Goal: Transaction & Acquisition: Purchase product/service

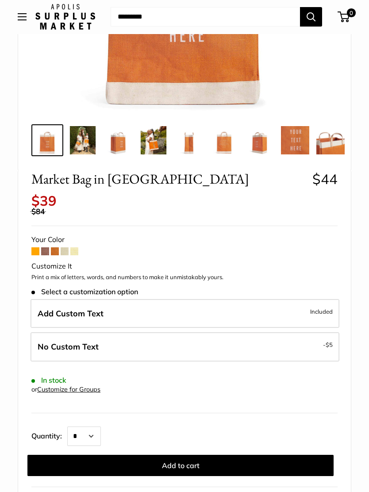
scroll to position [222, 0]
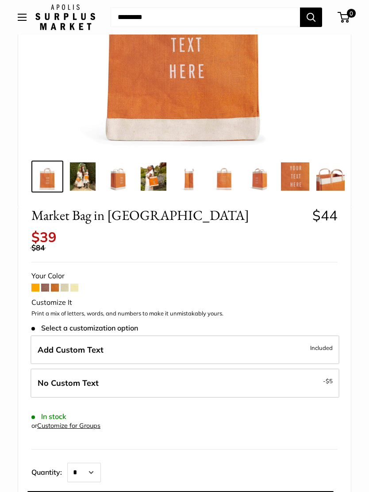
click at [48, 275] on form "Your Color Customize It Print a mix of letters, words, and numbers to make it u…" at bounding box center [184, 390] width 306 height 243
click at [48, 283] on span at bounding box center [45, 287] width 8 height 8
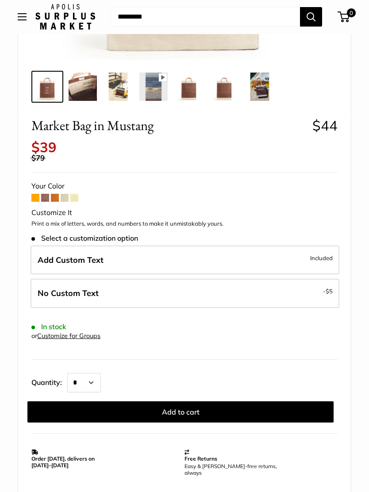
scroll to position [311, 0]
click at [57, 194] on span at bounding box center [55, 198] width 8 height 8
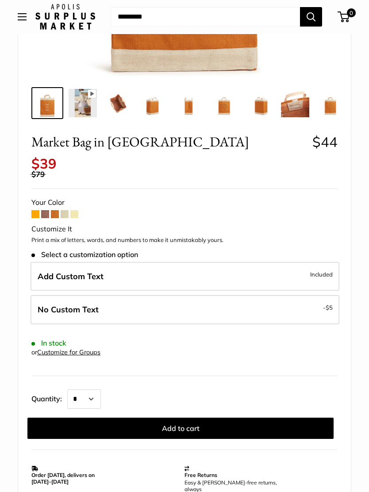
scroll to position [295, 0]
click at [58, 210] on span at bounding box center [55, 214] width 8 height 8
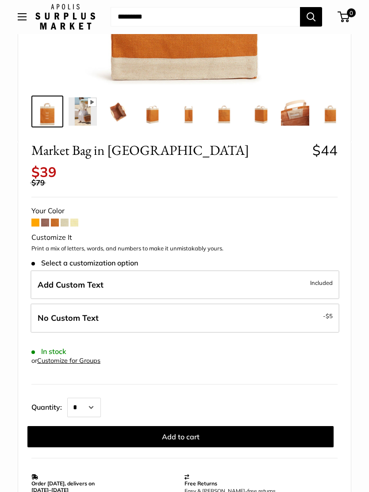
scroll to position [287, 0]
click at [67, 218] on span at bounding box center [65, 222] width 8 height 8
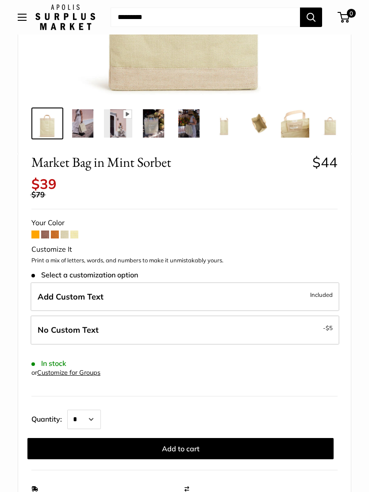
scroll to position [278, 0]
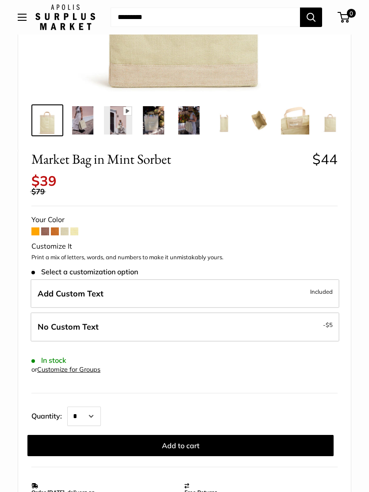
click at [70, 227] on span at bounding box center [74, 231] width 8 height 8
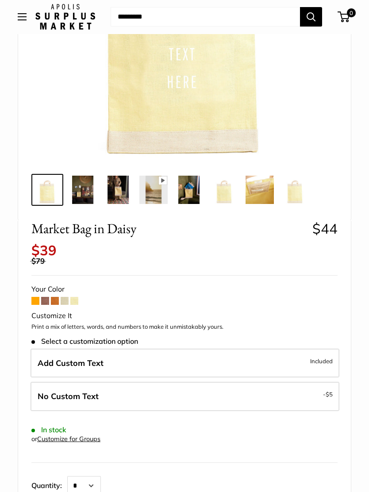
scroll to position [208, 0]
click at [65, 287] on div "Your Color" at bounding box center [184, 289] width 306 height 13
click at [65, 297] on span at bounding box center [65, 301] width 8 height 8
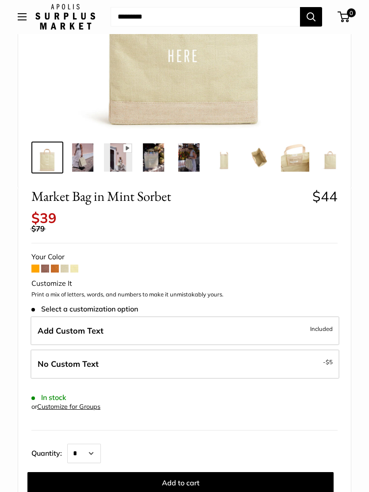
scroll to position [241, 0]
click at [260, 157] on img at bounding box center [259, 157] width 28 height 28
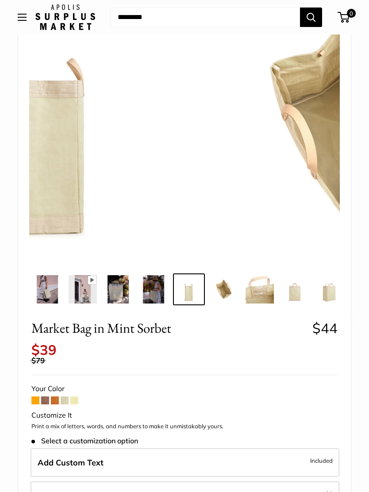
scroll to position [0, 32]
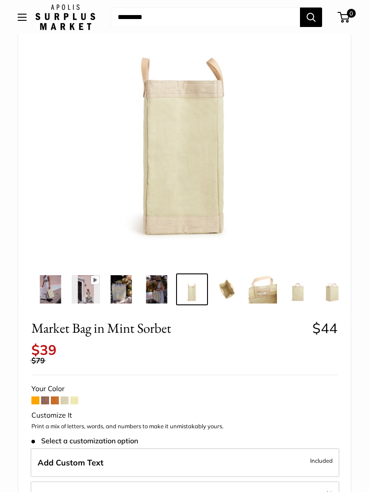
click at [263, 292] on img at bounding box center [263, 289] width 28 height 28
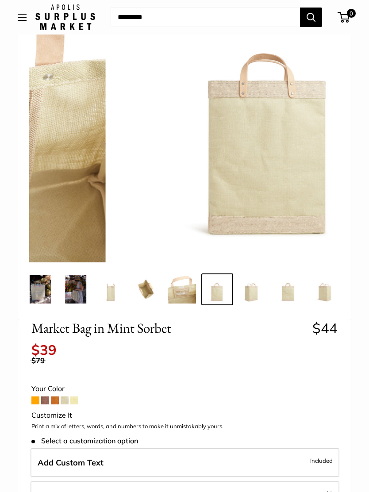
scroll to position [0, 115]
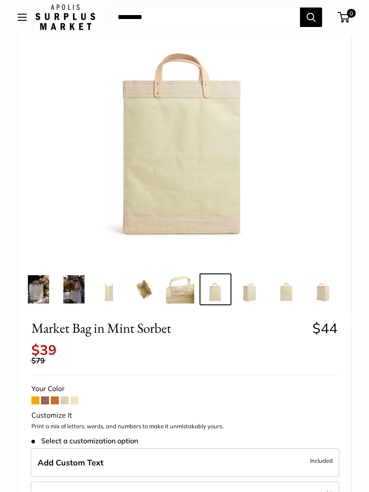
click at [59, 396] on span at bounding box center [55, 400] width 8 height 8
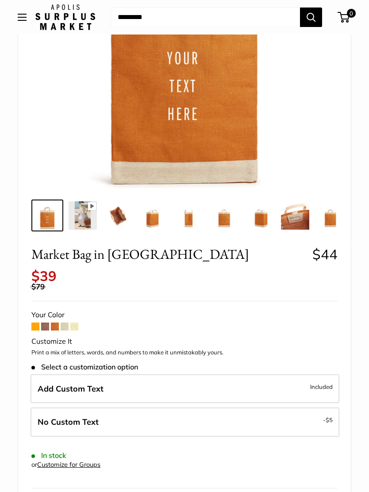
scroll to position [181, 0]
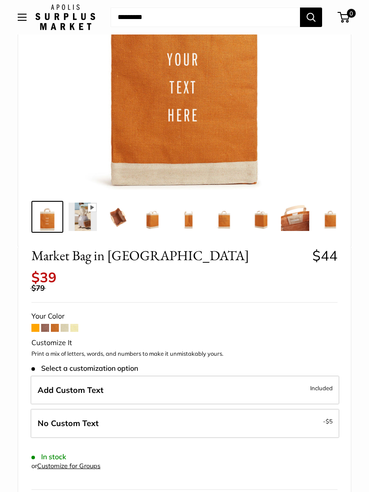
click at [46, 324] on span at bounding box center [45, 328] width 8 height 8
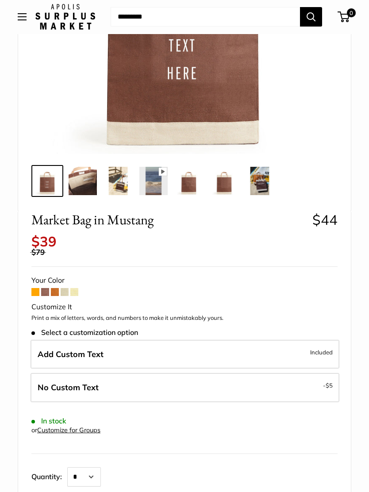
scroll to position [217, 0]
click at [52, 288] on span at bounding box center [55, 292] width 8 height 8
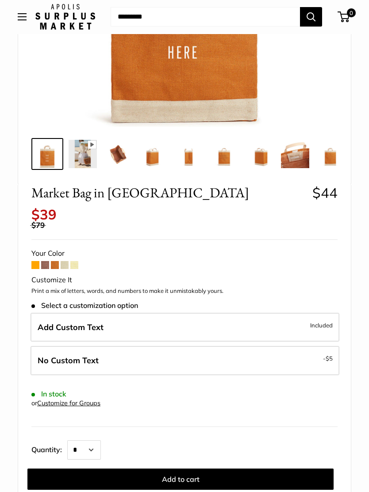
scroll to position [243, 0]
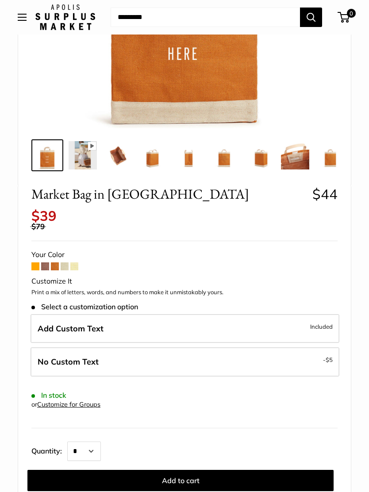
click at [66, 262] on span at bounding box center [65, 266] width 8 height 8
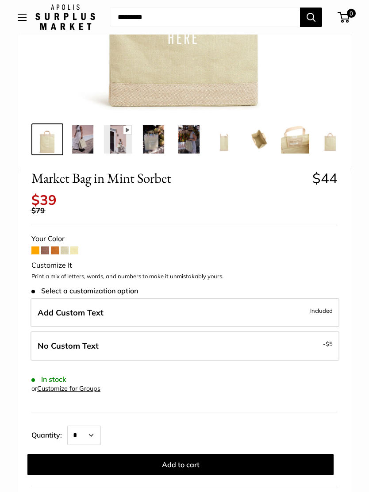
scroll to position [280, 0]
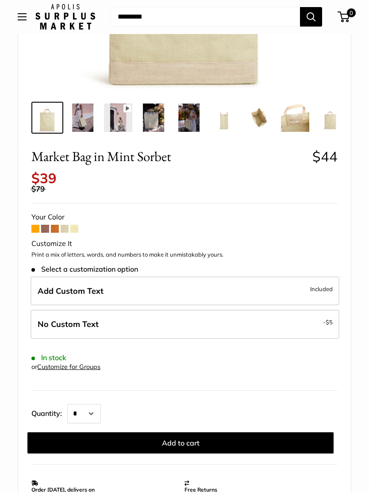
click at [28, 221] on div "Market Bag in Mint Sorbet $44 Rated 5.0 out of 5 1 Review Based on 1 review Cus…" at bounding box center [184, 341] width 333 height 384
click at [31, 225] on div "Market Bag in Mint Sorbet $44 Rated 5.0 out of 5 1 Review Based on 1 review Cus…" at bounding box center [184, 341] width 333 height 384
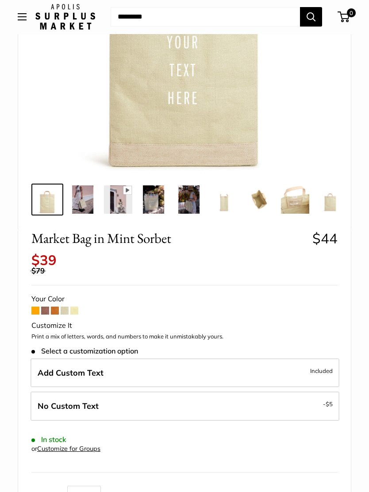
scroll to position [199, 0]
click at [76, 306] on span at bounding box center [74, 310] width 8 height 8
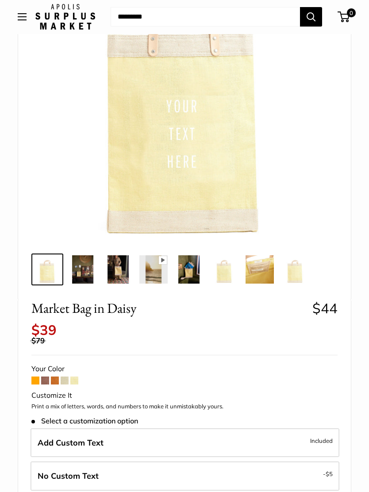
scroll to position [131, 0]
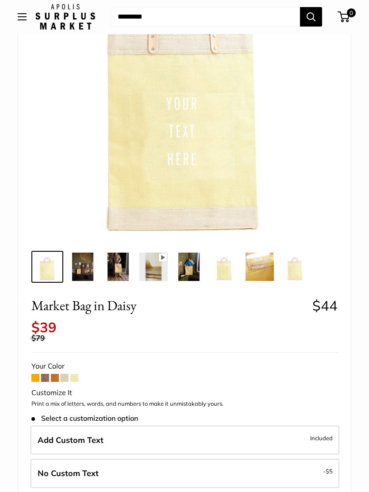
click at [119, 266] on img at bounding box center [118, 267] width 28 height 28
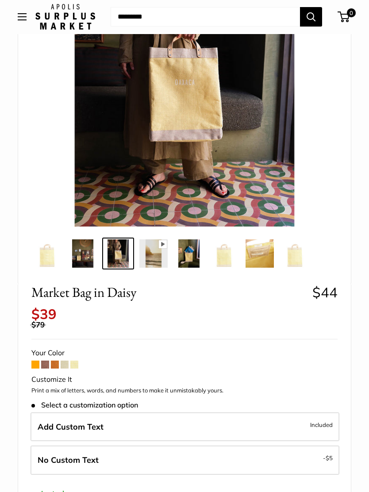
scroll to position [145, 0]
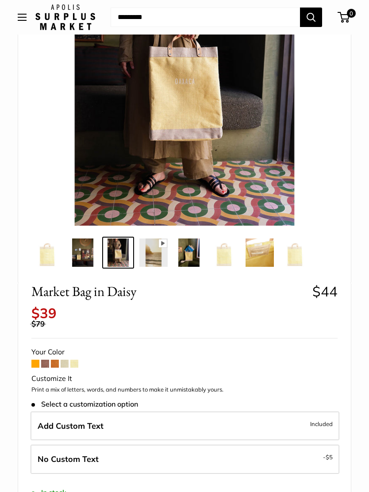
click at [57, 360] on span at bounding box center [55, 364] width 8 height 8
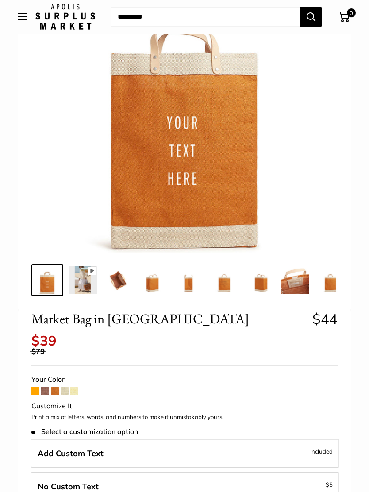
scroll to position [138, 0]
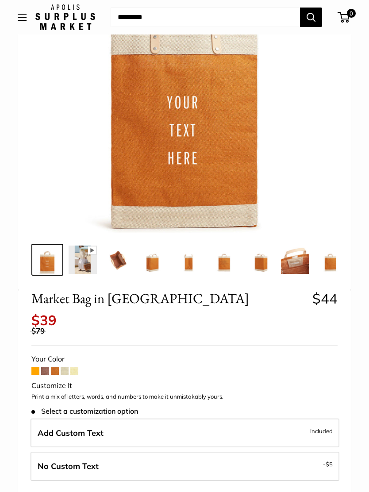
click at [86, 260] on img at bounding box center [83, 259] width 28 height 28
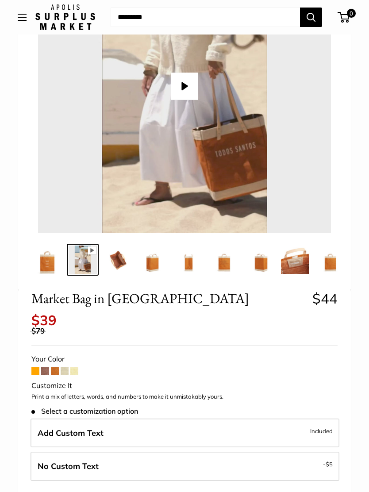
click at [120, 261] on img at bounding box center [118, 259] width 28 height 28
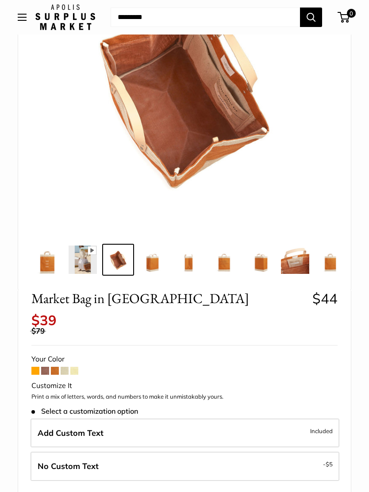
click at [160, 262] on img at bounding box center [153, 259] width 28 height 28
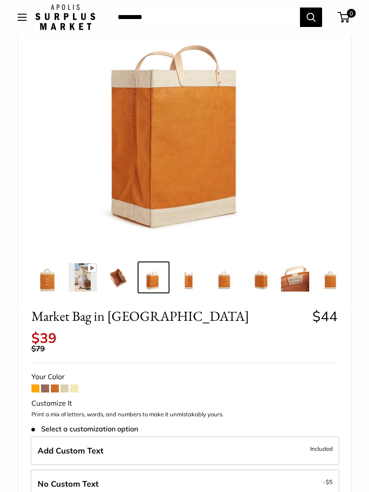
scroll to position [121, 0]
click at [49, 376] on form "Your Color Customize It Print a mix of letters, words, and numbers to make it u…" at bounding box center [184, 491] width 306 height 243
click at [46, 384] on span at bounding box center [45, 388] width 8 height 8
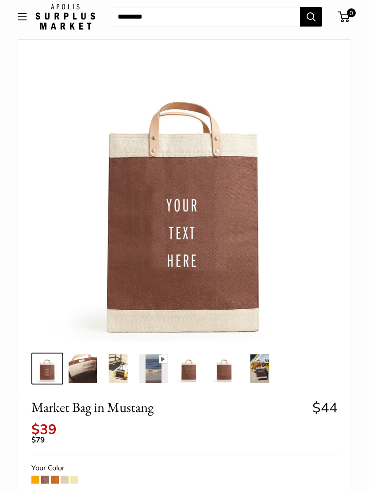
scroll to position [30, 0]
click at [120, 367] on img at bounding box center [118, 368] width 28 height 28
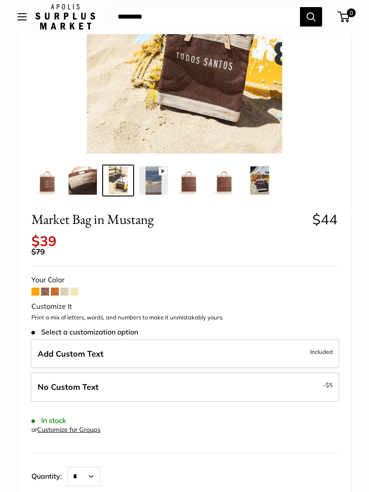
scroll to position [218, 0]
click at [260, 187] on img at bounding box center [259, 180] width 28 height 28
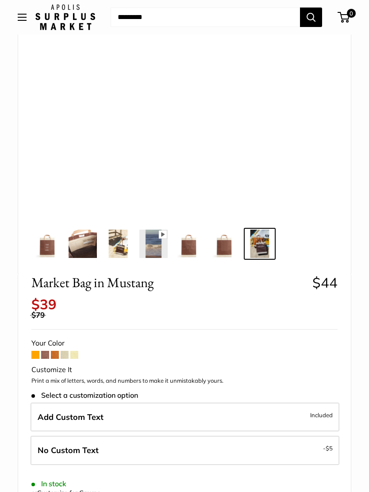
scroll to position [153, 0]
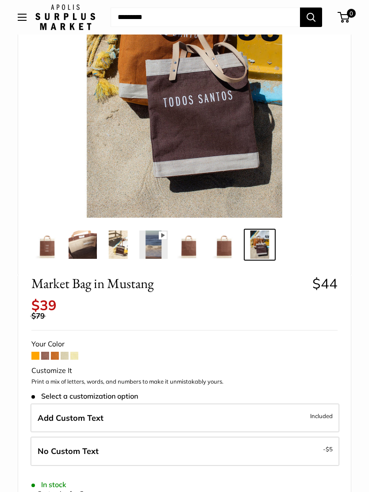
click at [224, 250] on img at bounding box center [224, 244] width 28 height 28
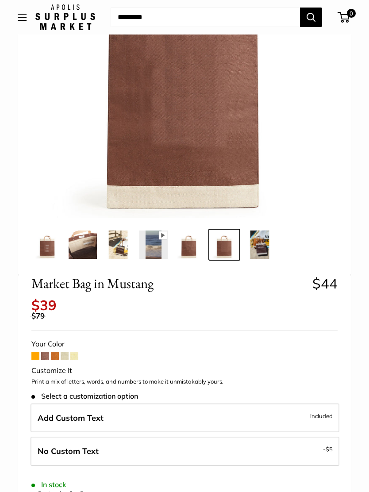
click at [192, 251] on img at bounding box center [189, 244] width 28 height 28
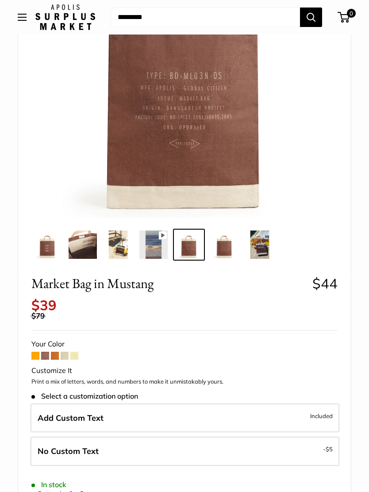
click at [157, 250] on img at bounding box center [153, 244] width 28 height 28
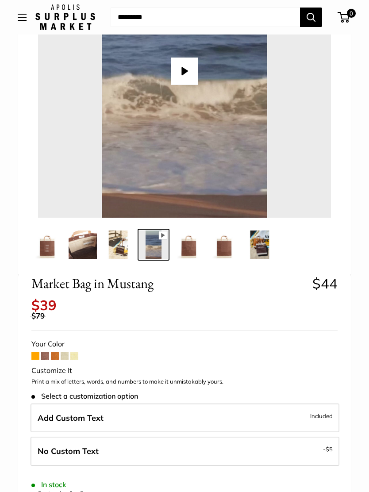
click at [123, 246] on img at bounding box center [118, 244] width 28 height 28
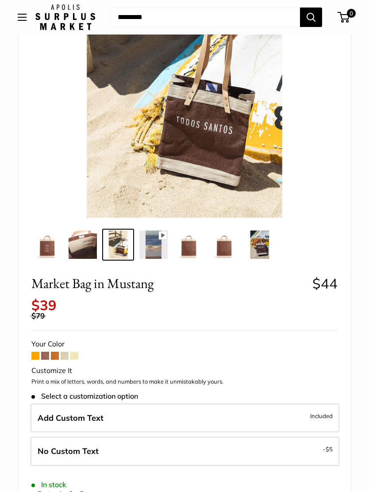
click at [86, 249] on img at bounding box center [83, 244] width 28 height 28
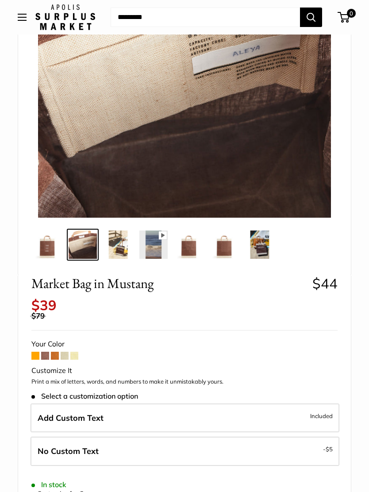
click at [50, 253] on img at bounding box center [47, 244] width 28 height 28
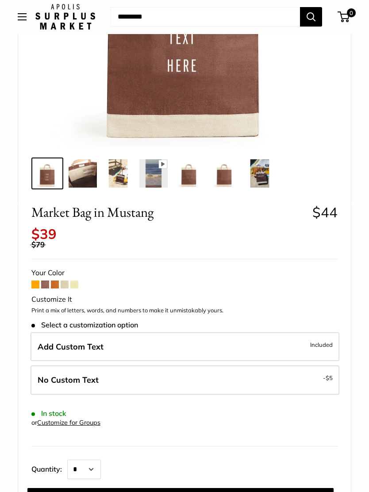
scroll to position [225, 0]
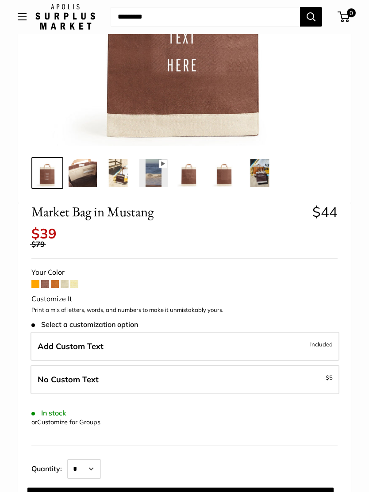
click at [44, 266] on div "Your Color" at bounding box center [184, 272] width 306 height 13
click at [37, 270] on div "Your Color" at bounding box center [184, 272] width 306 height 13
click at [40, 270] on div "Your Color" at bounding box center [184, 272] width 306 height 13
click at [37, 280] on span at bounding box center [35, 284] width 8 height 8
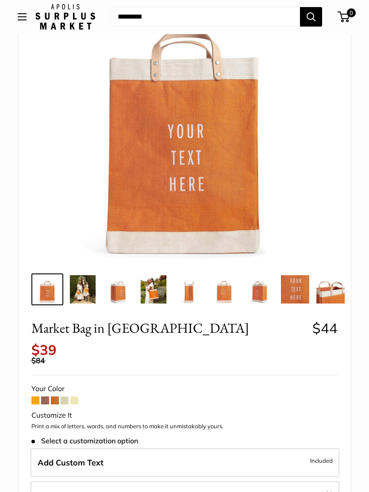
scroll to position [110, 0]
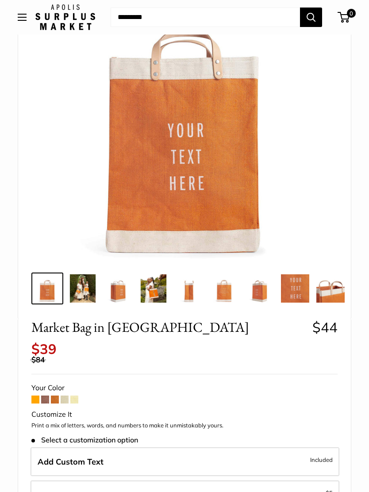
click at [159, 292] on img at bounding box center [153, 288] width 28 height 28
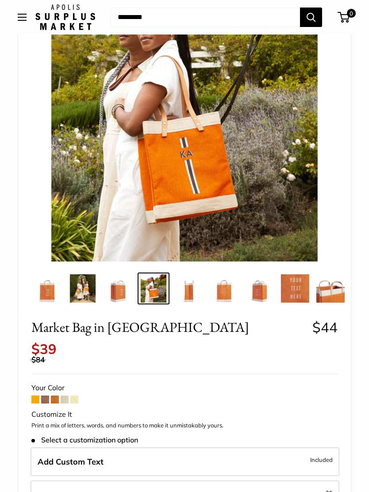
click at [85, 286] on img at bounding box center [83, 288] width 28 height 28
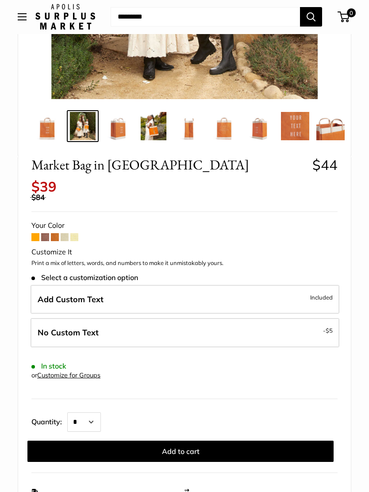
scroll to position [276, 0]
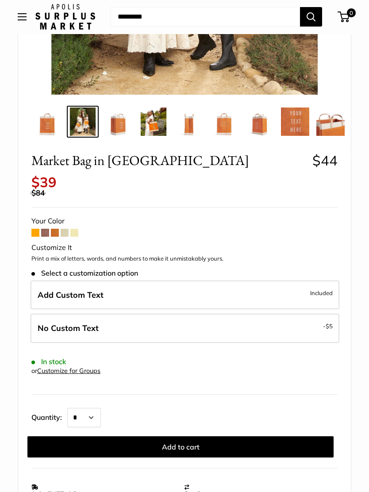
click at [56, 229] on span at bounding box center [55, 233] width 8 height 8
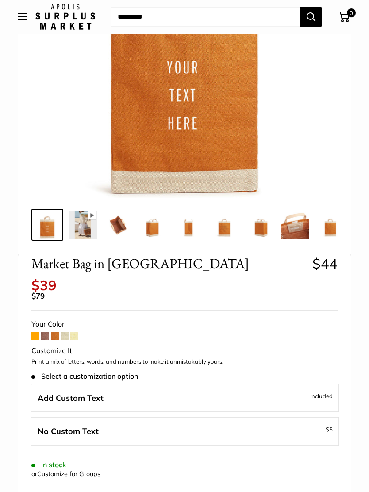
scroll to position [180, 0]
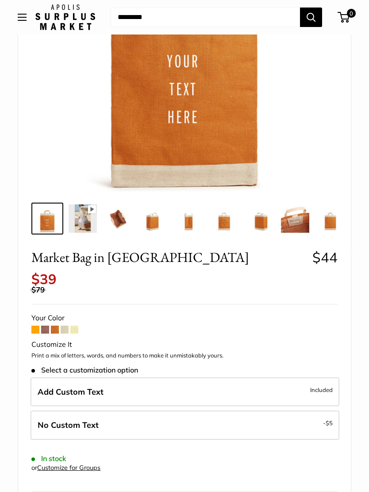
click at [96, 214] on span at bounding box center [92, 209] width 9 height 9
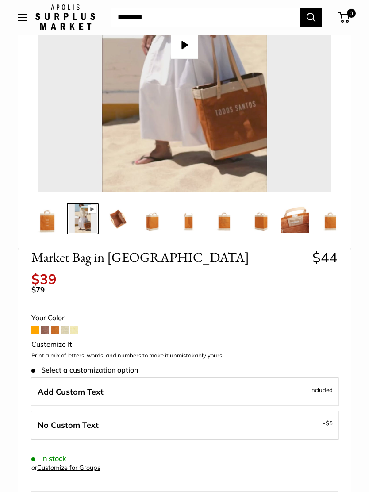
click at [140, 218] on img at bounding box center [153, 218] width 28 height 28
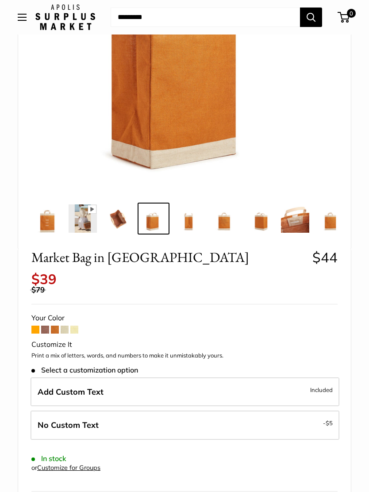
click at [303, 216] on img at bounding box center [295, 218] width 28 height 28
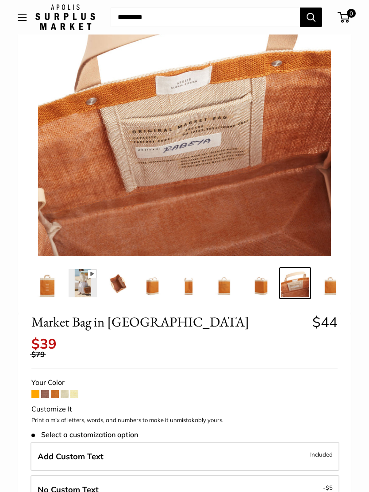
scroll to position [0, 0]
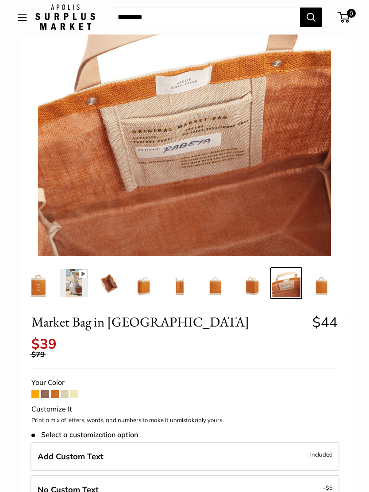
click at [188, 281] on img at bounding box center [180, 283] width 28 height 28
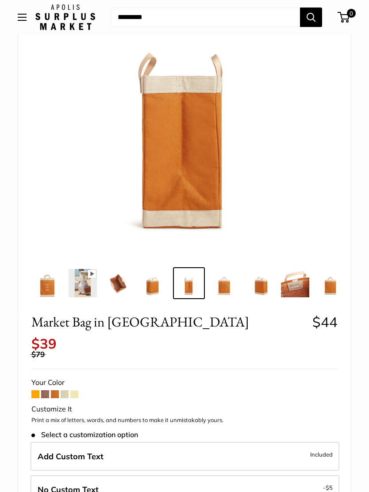
click at [237, 280] on img at bounding box center [224, 283] width 28 height 28
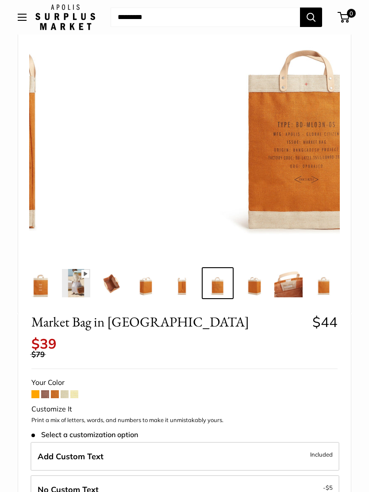
scroll to position [0, 9]
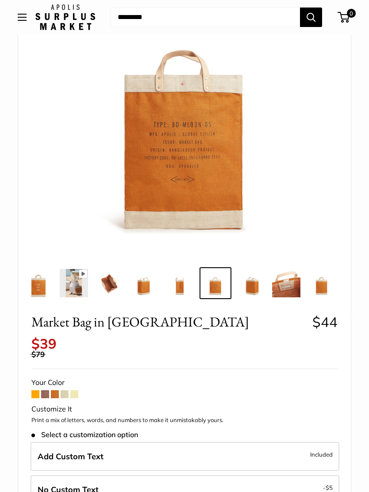
click at [264, 279] on img at bounding box center [251, 283] width 28 height 28
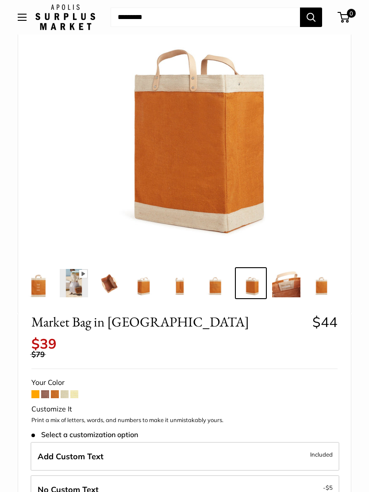
click at [157, 281] on img at bounding box center [144, 283] width 28 height 28
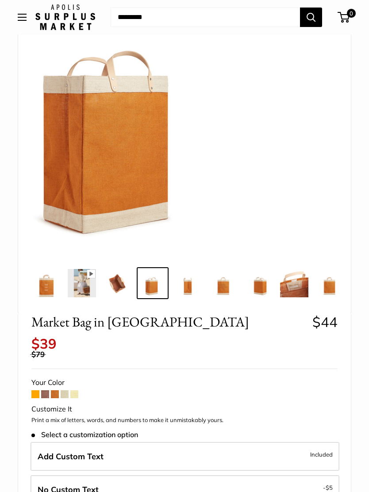
scroll to position [0, 0]
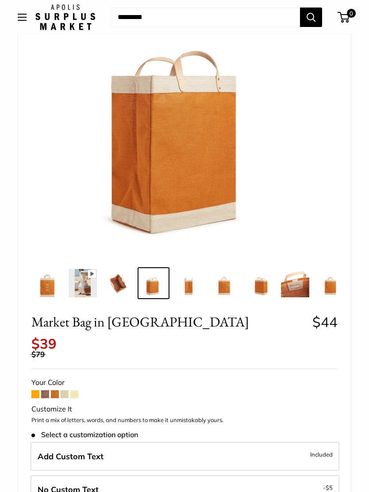
click at [55, 289] on img at bounding box center [47, 283] width 28 height 28
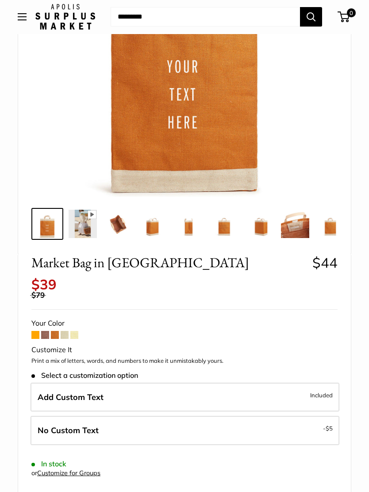
scroll to position [174, 0]
click at [41, 331] on span at bounding box center [45, 335] width 8 height 8
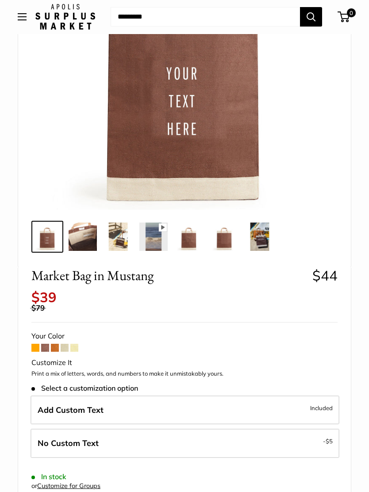
scroll to position [162, 0]
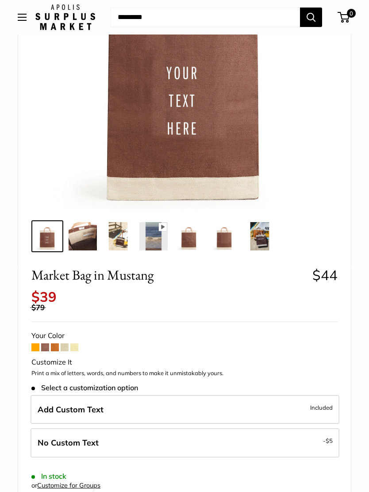
click at [59, 343] on span at bounding box center [55, 347] width 8 height 8
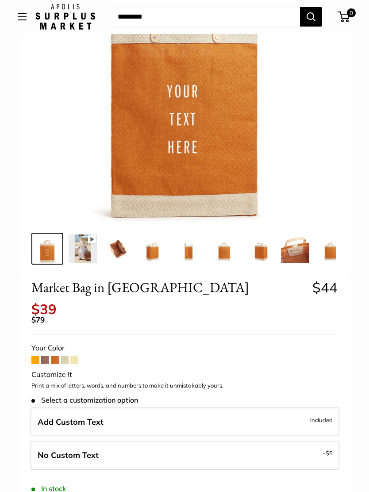
scroll to position [151, 0]
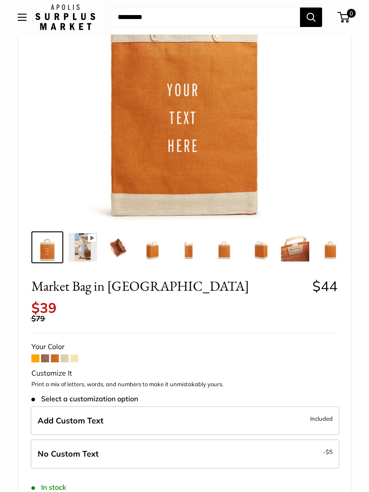
click at [65, 354] on span at bounding box center [65, 358] width 8 height 8
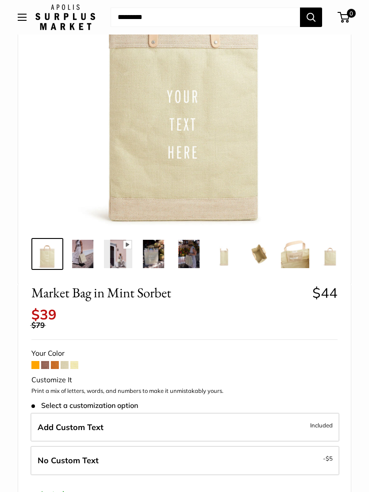
scroll to position [141, 0]
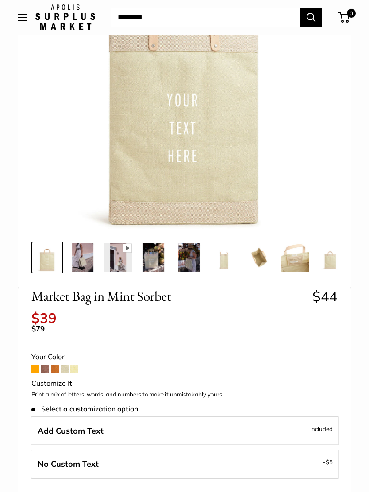
click at [76, 256] on img at bounding box center [83, 257] width 28 height 28
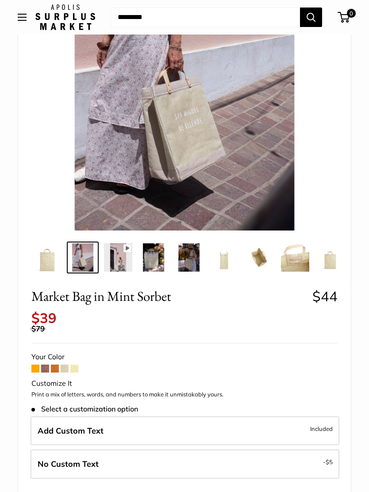
click at [154, 258] on img at bounding box center [153, 257] width 28 height 28
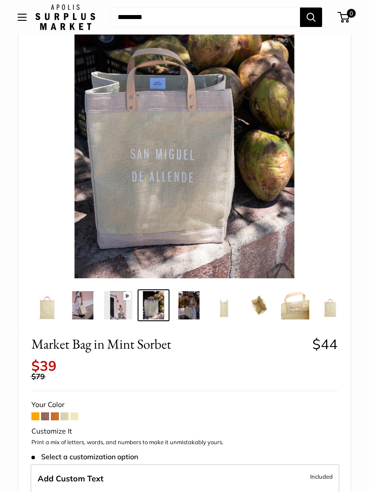
scroll to position [92, 0]
click at [188, 306] on img at bounding box center [189, 305] width 28 height 28
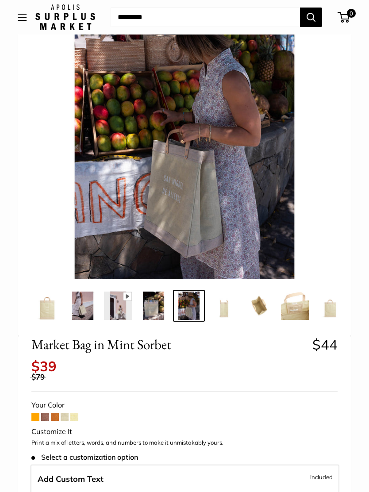
click at [226, 312] on img at bounding box center [224, 305] width 28 height 28
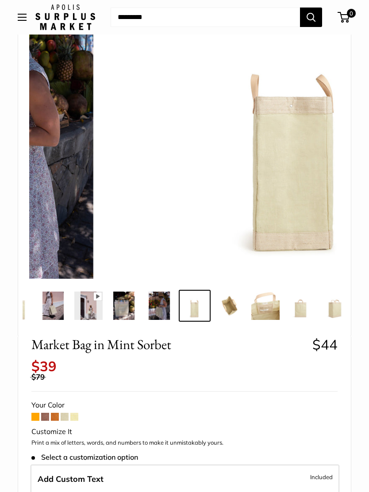
scroll to position [0, 32]
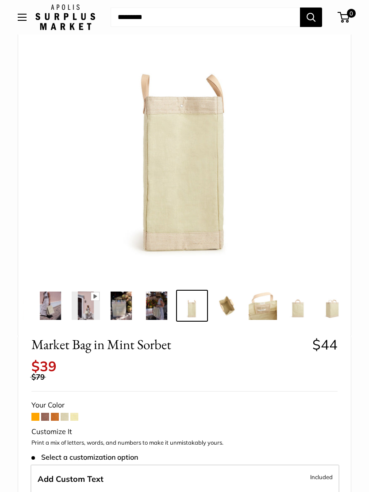
click at [263, 312] on img at bounding box center [263, 305] width 28 height 28
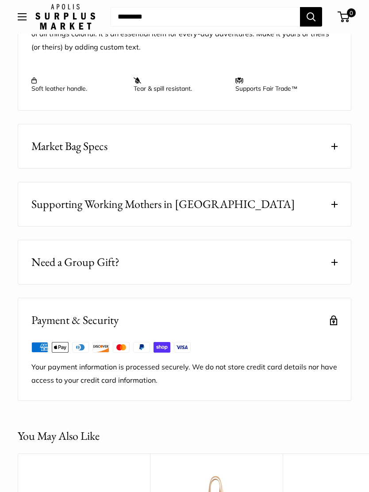
scroll to position [866, 0]
click at [332, 143] on span at bounding box center [334, 146] width 6 height 6
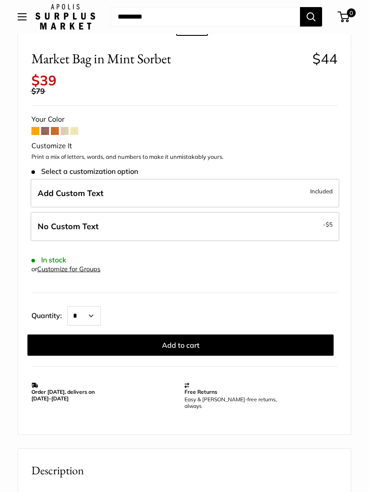
scroll to position [362, 0]
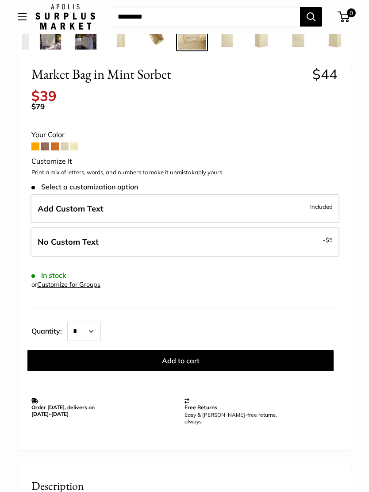
click at [58, 204] on span "Add Custom Text" at bounding box center [71, 209] width 66 height 10
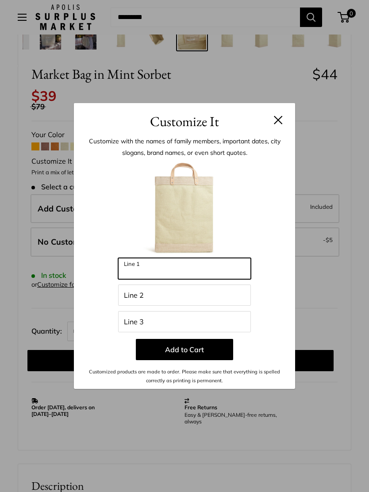
click at [142, 269] on input "Line 1" at bounding box center [184, 268] width 133 height 21
type input "**"
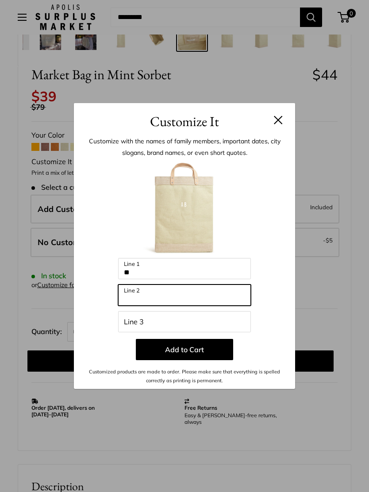
click at [157, 298] on input "Line 2" at bounding box center [184, 294] width 133 height 21
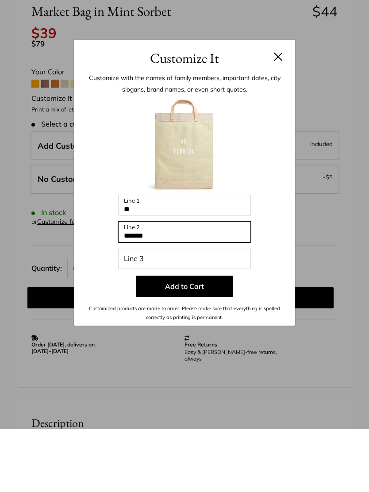
type input "*******"
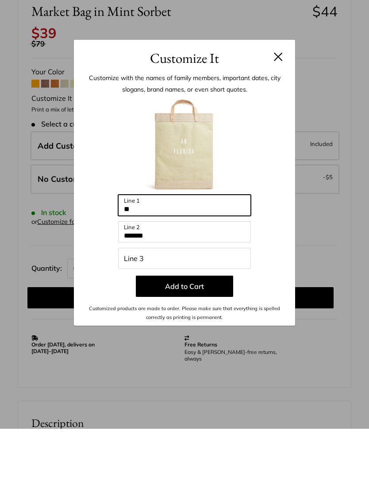
click at [149, 258] on input "**" at bounding box center [184, 268] width 133 height 21
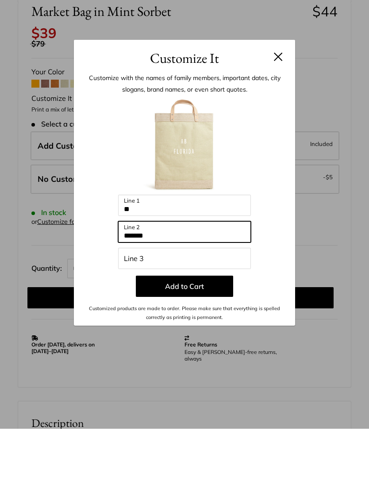
click at [181, 284] on input "*******" at bounding box center [184, 294] width 133 height 21
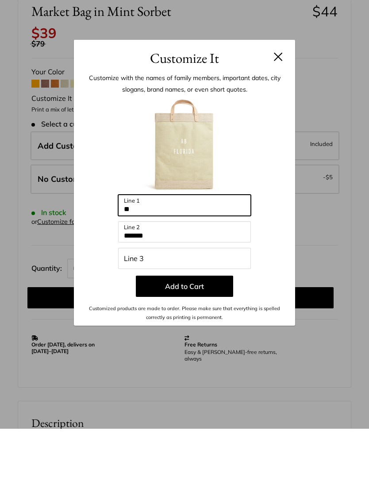
click at [151, 258] on input "**" at bounding box center [184, 268] width 133 height 21
click at [166, 258] on input "**" at bounding box center [184, 268] width 133 height 21
type input "**********"
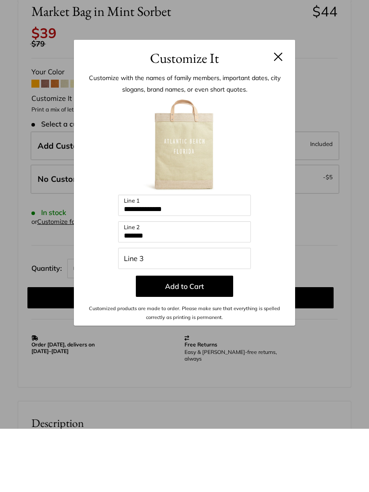
click at [188, 339] on button "Add to Cart" at bounding box center [184, 349] width 97 height 21
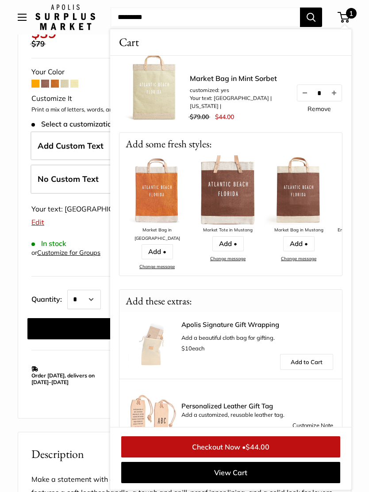
scroll to position [0, 0]
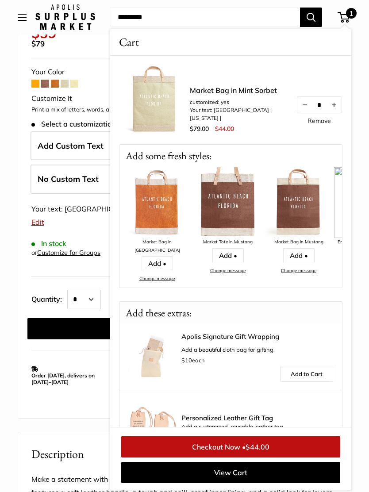
click at [235, 204] on img at bounding box center [227, 202] width 71 height 71
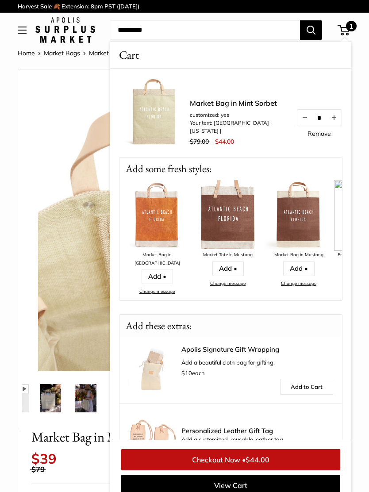
click at [230, 263] on link "Add •" at bounding box center [227, 268] width 31 height 15
click at [225, 272] on link "Add •" at bounding box center [227, 268] width 31 height 15
click at [228, 264] on link "Add •" at bounding box center [227, 268] width 31 height 15
click at [233, 210] on img at bounding box center [227, 215] width 71 height 71
click at [226, 213] on img at bounding box center [227, 215] width 71 height 71
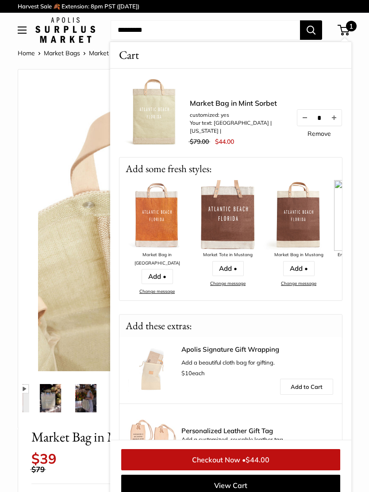
click at [237, 218] on img at bounding box center [227, 215] width 71 height 71
click at [230, 267] on link "Add •" at bounding box center [227, 268] width 31 height 15
click at [231, 269] on link "Add •" at bounding box center [227, 268] width 31 height 15
click at [234, 265] on link "Add •" at bounding box center [227, 268] width 31 height 15
click at [238, 261] on link "Add •" at bounding box center [227, 268] width 31 height 15
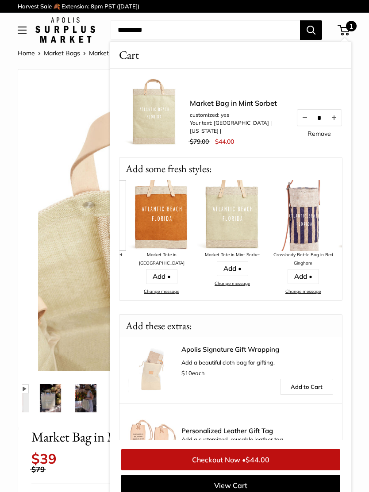
scroll to position [0, 280]
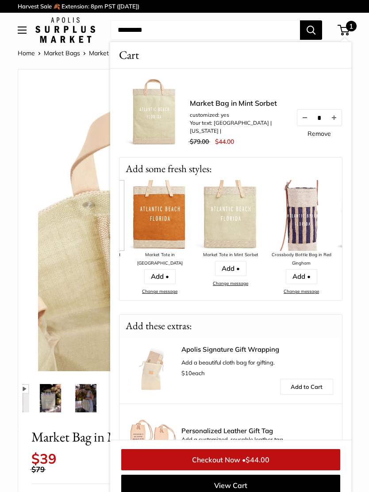
click at [234, 211] on img at bounding box center [230, 215] width 71 height 71
click at [232, 261] on link "Add •" at bounding box center [230, 268] width 31 height 15
click at [232, 264] on link "Add •" at bounding box center [230, 268] width 31 height 15
click at [223, 485] on link "View Cart" at bounding box center [230, 485] width 219 height 21
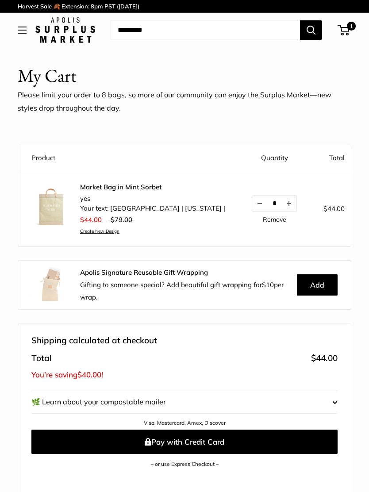
click at [265, 216] on link "Remove" at bounding box center [274, 219] width 23 height 6
